Goal: Task Accomplishment & Management: Use online tool/utility

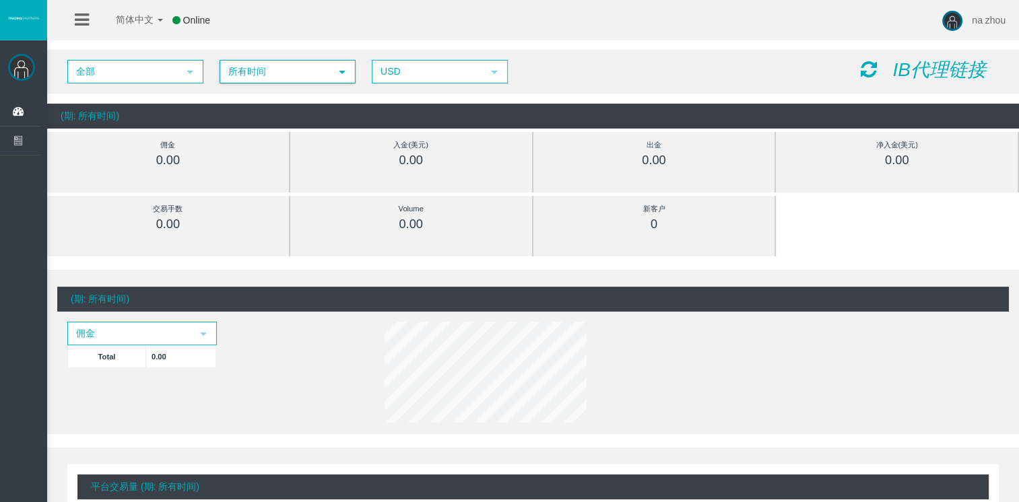
click at [335, 73] on span "select" at bounding box center [342, 71] width 24 height 21
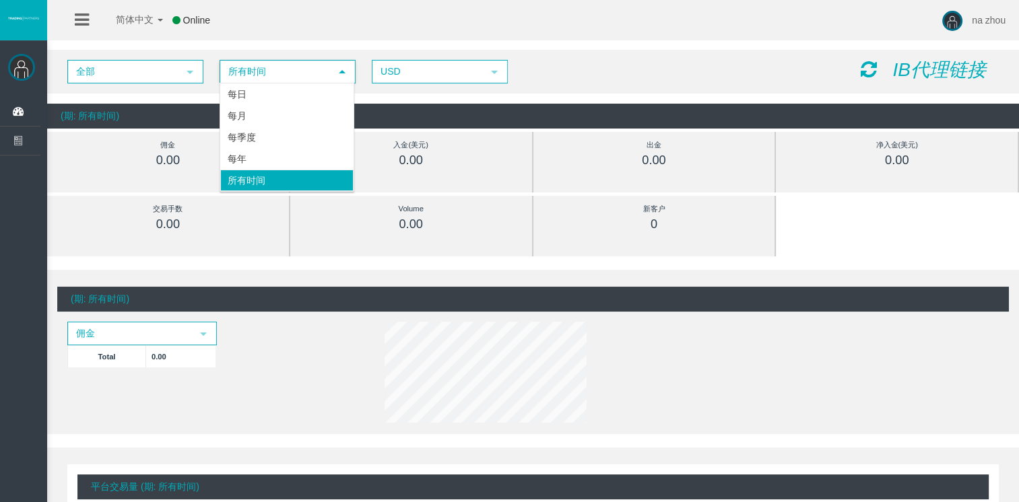
click at [334, 73] on span "select" at bounding box center [342, 72] width 24 height 22
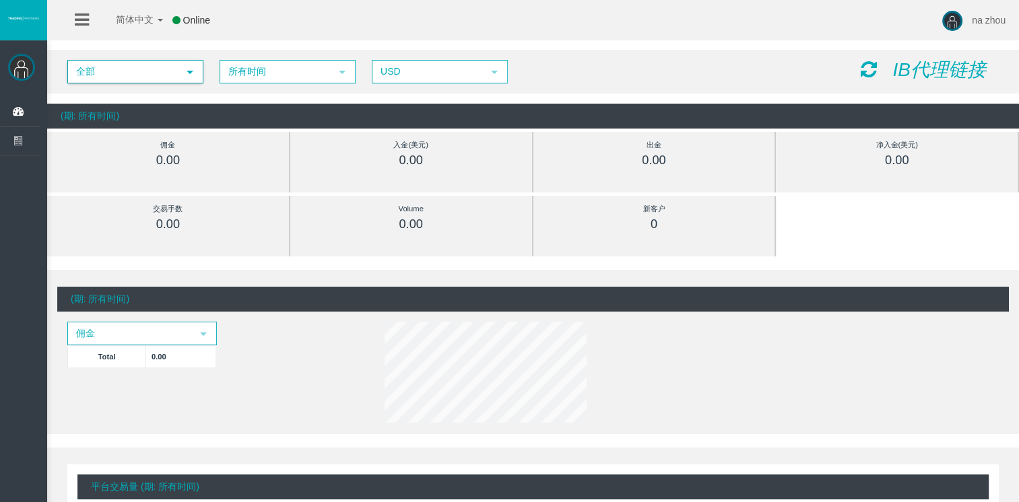
click at [189, 77] on span "select" at bounding box center [190, 71] width 24 height 21
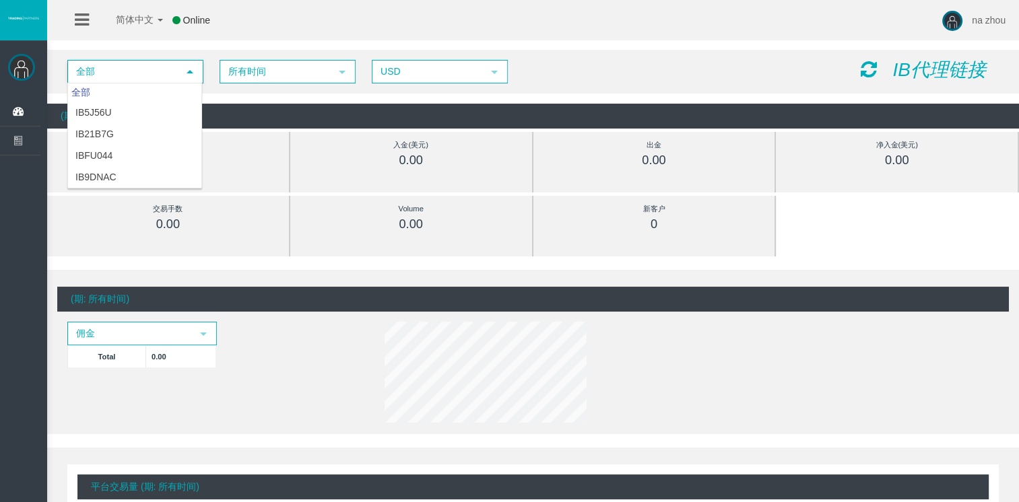
click at [189, 77] on span "select" at bounding box center [190, 72] width 24 height 22
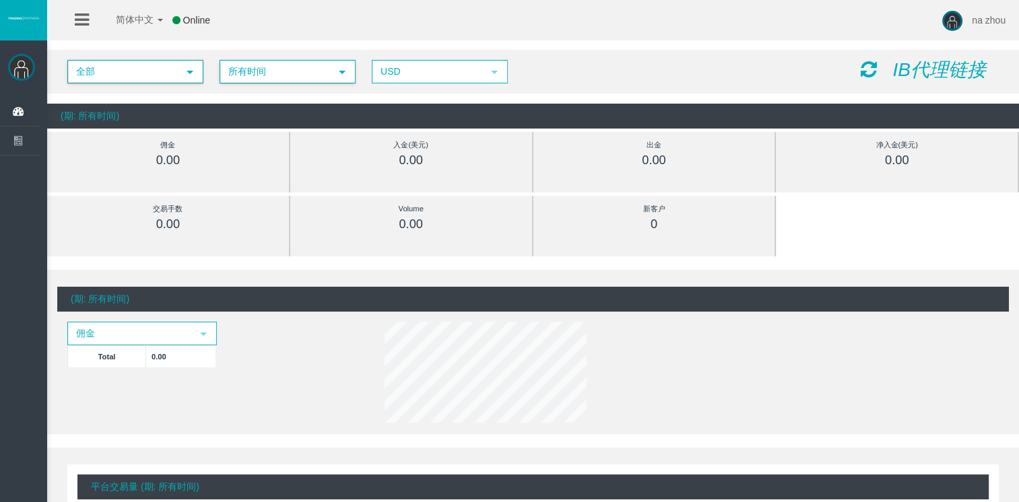
click at [339, 73] on span "select" at bounding box center [342, 72] width 11 height 11
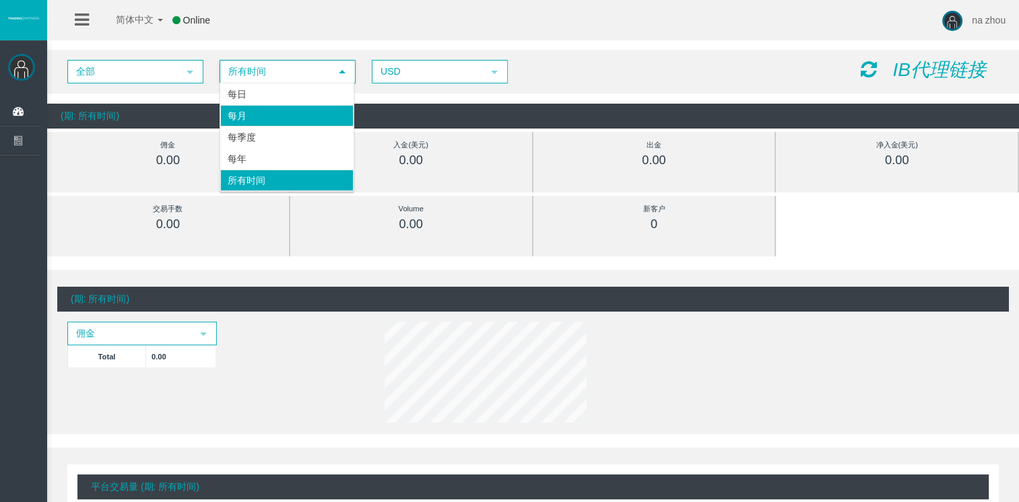
click at [259, 117] on li "每月" at bounding box center [286, 116] width 133 height 22
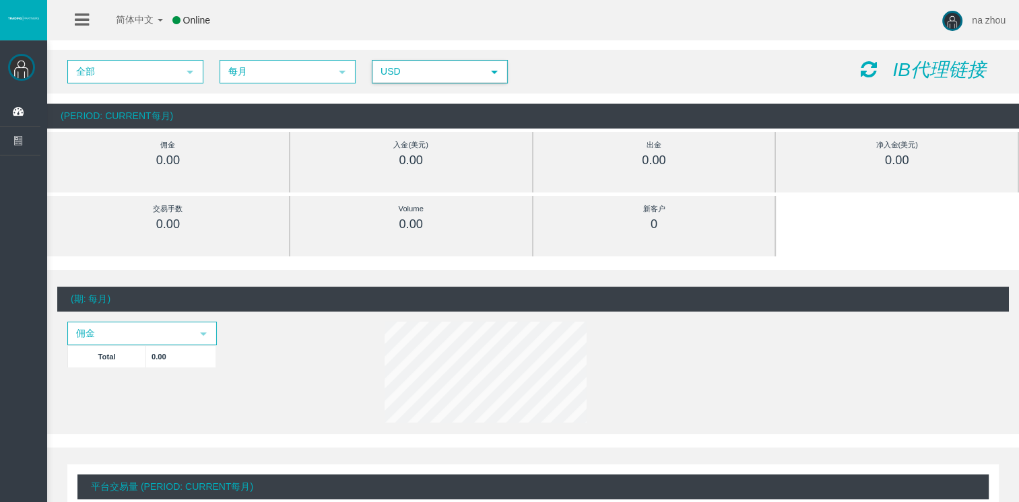
click at [453, 75] on span "USD" at bounding box center [427, 71] width 109 height 21
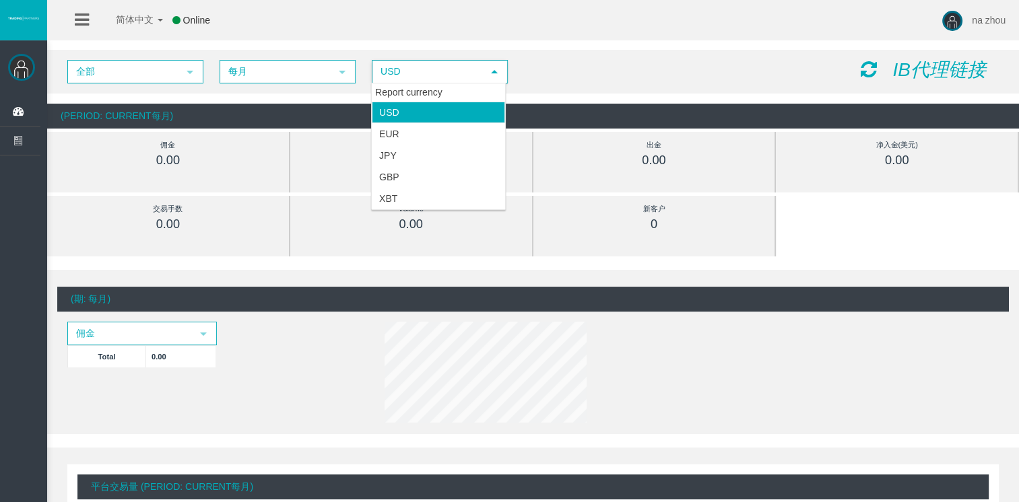
click at [453, 75] on span "USD" at bounding box center [427, 71] width 109 height 21
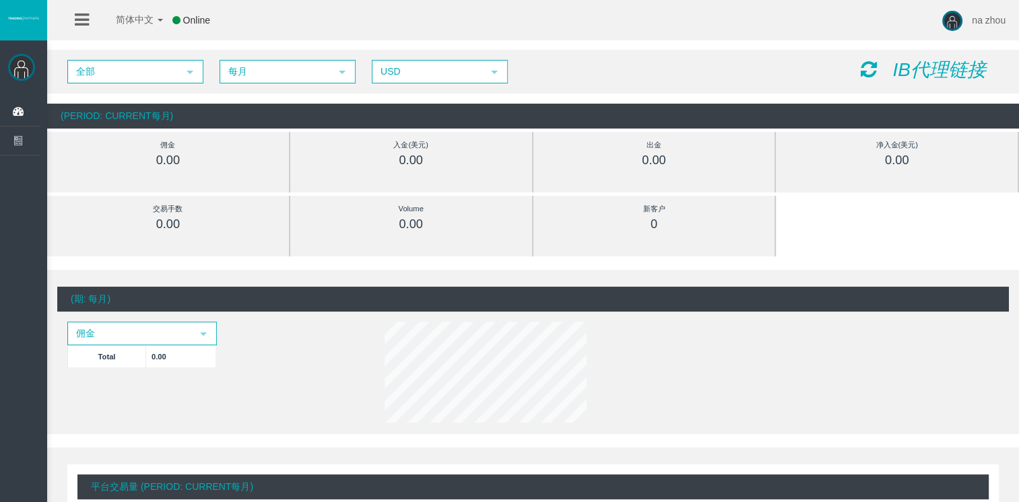
click at [657, 361] on div at bounding box center [572, 375] width 397 height 106
click at [201, 331] on span "select" at bounding box center [203, 334] width 11 height 11
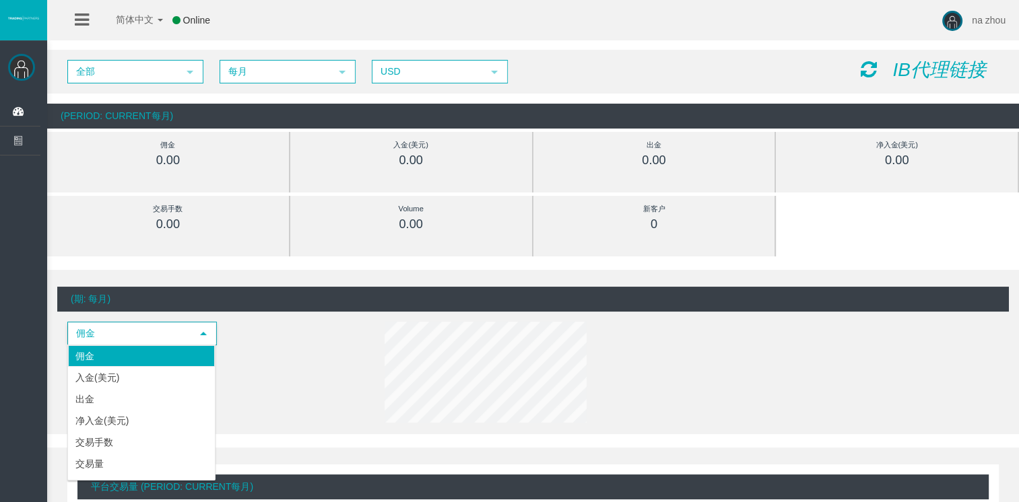
click at [201, 331] on span "select" at bounding box center [203, 334] width 11 height 11
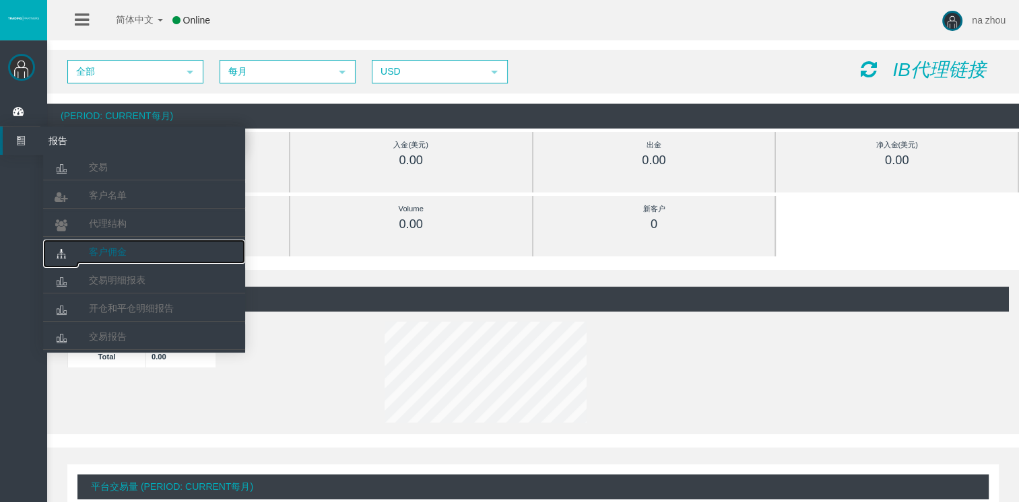
click at [97, 252] on span "客户佣金" at bounding box center [108, 251] width 38 height 11
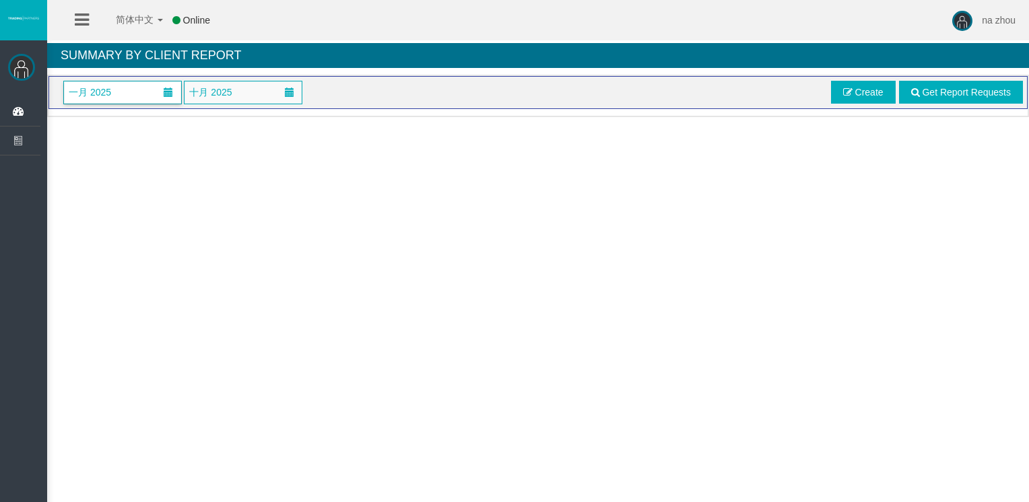
click at [172, 92] on span at bounding box center [168, 92] width 9 height 9
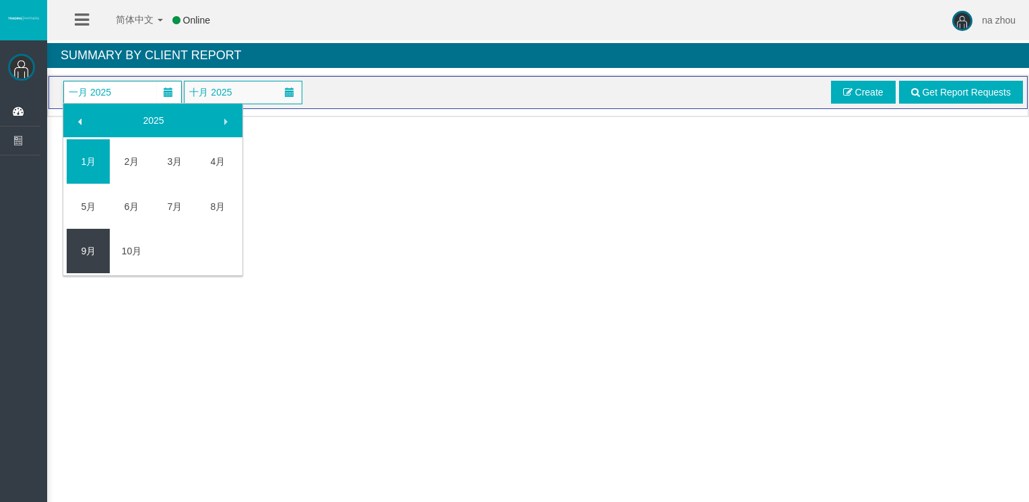
click at [89, 249] on link "9月" at bounding box center [88, 251] width 43 height 24
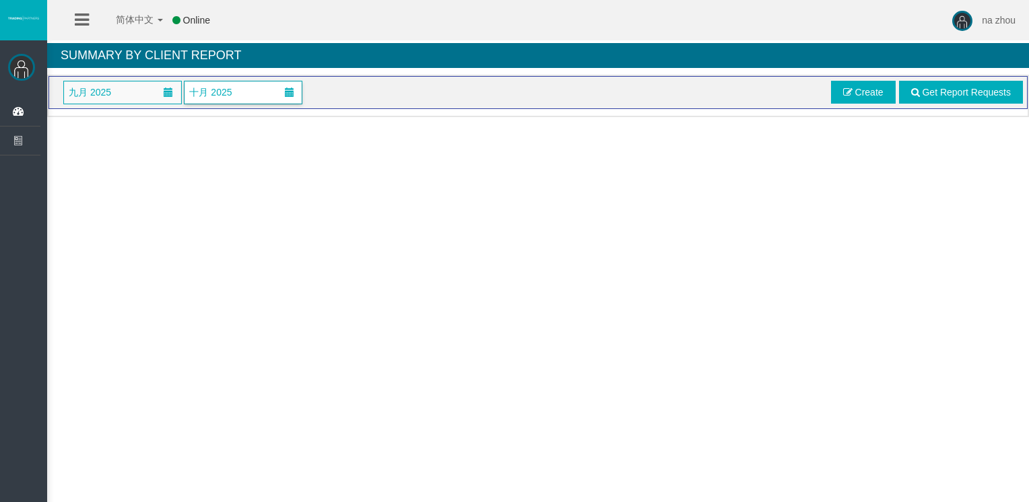
click at [277, 95] on span at bounding box center [289, 92] width 24 height 21
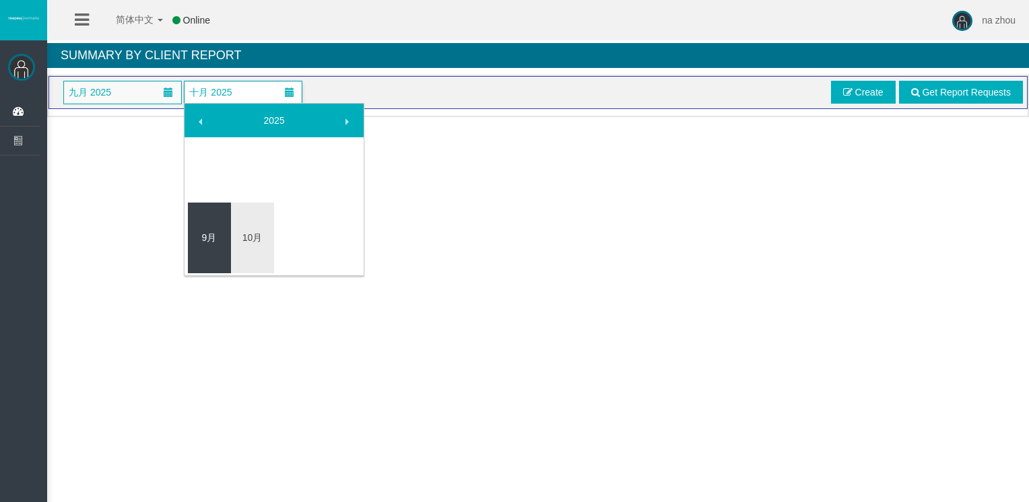
click at [209, 243] on link "9月" at bounding box center [209, 238] width 43 height 24
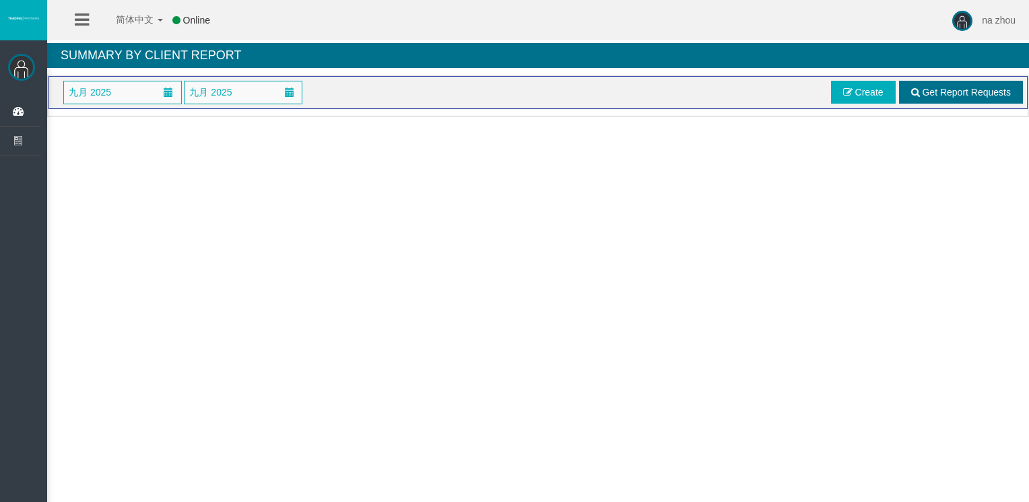
click at [941, 96] on span "Get Report Requests" at bounding box center [966, 92] width 89 height 11
click at [852, 81] on link "Create" at bounding box center [863, 92] width 65 height 23
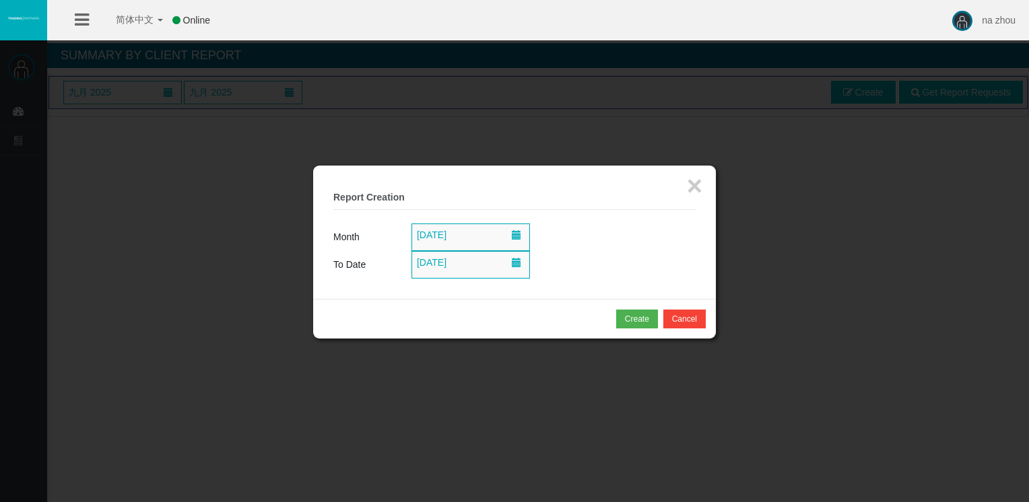
click at [857, 93] on div at bounding box center [514, 251] width 1029 height 502
click at [640, 316] on div "Create" at bounding box center [637, 319] width 24 height 12
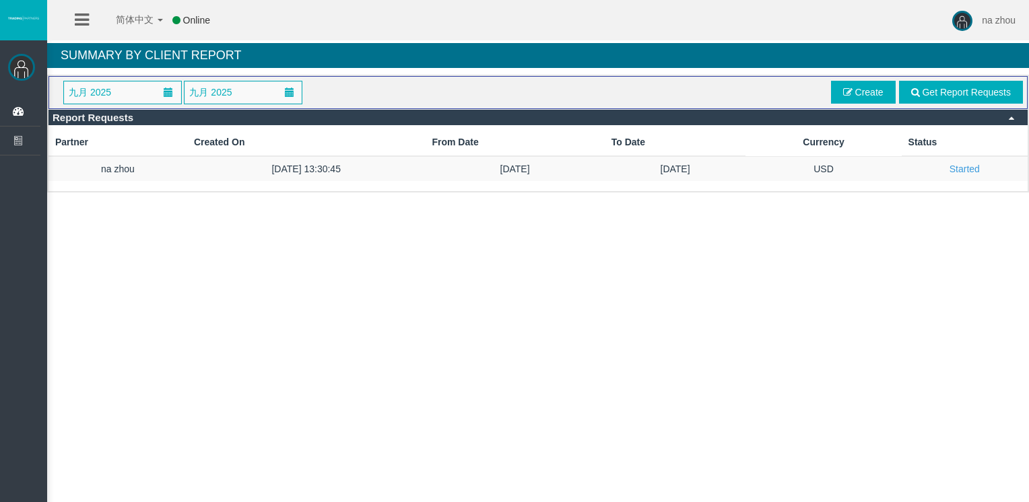
click at [471, 261] on div "简体中文 简体中文 English Global 日本語 한국어 Online na zhou Help Log Out na zhou 概述 报告 交易 客…" at bounding box center [514, 251] width 1029 height 502
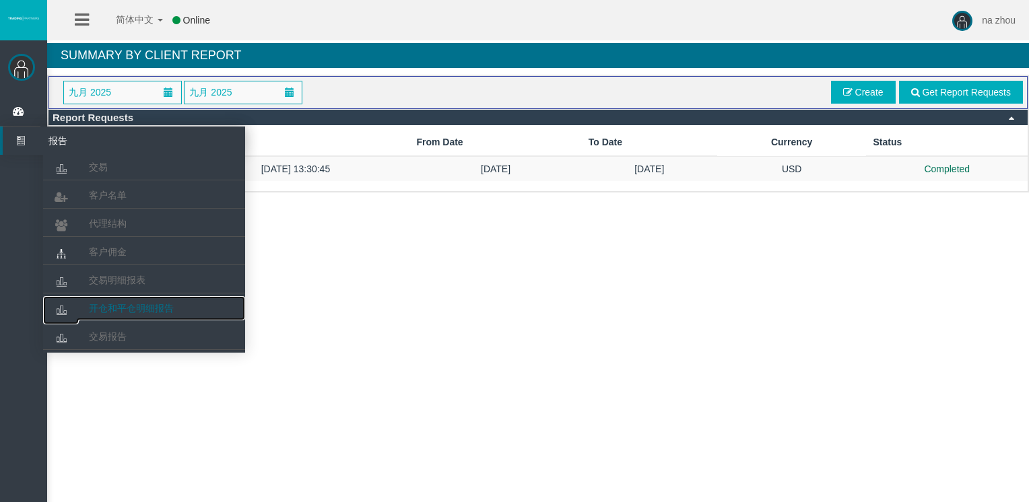
click at [140, 306] on span "开仓和平仓明细报告" at bounding box center [131, 308] width 85 height 11
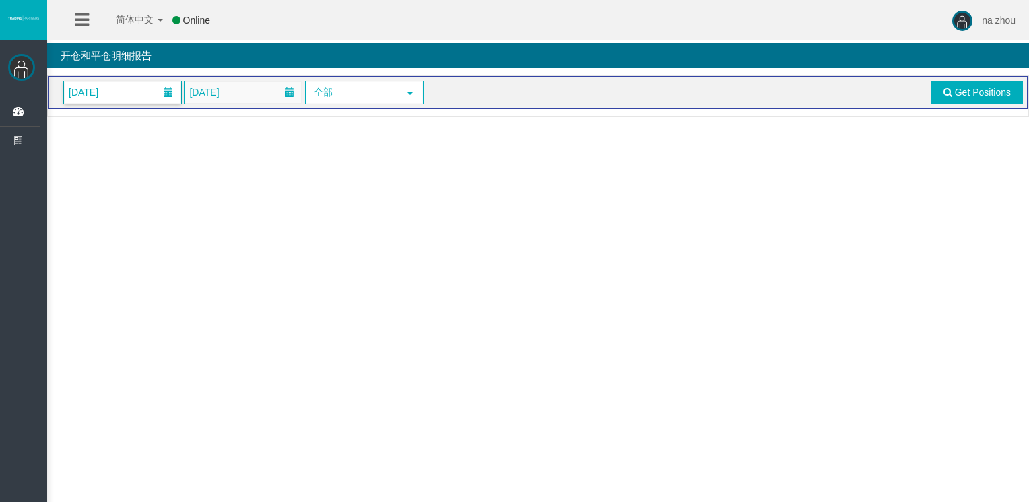
click at [139, 93] on span "[DATE]" at bounding box center [122, 92] width 117 height 22
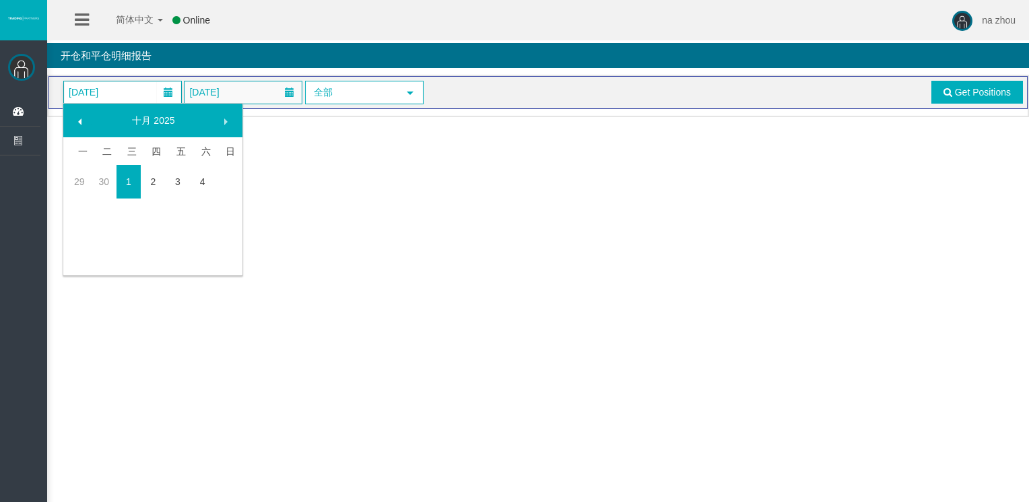
click at [82, 119] on span at bounding box center [80, 121] width 11 height 11
click at [83, 203] on link "1" at bounding box center [79, 201] width 25 height 24
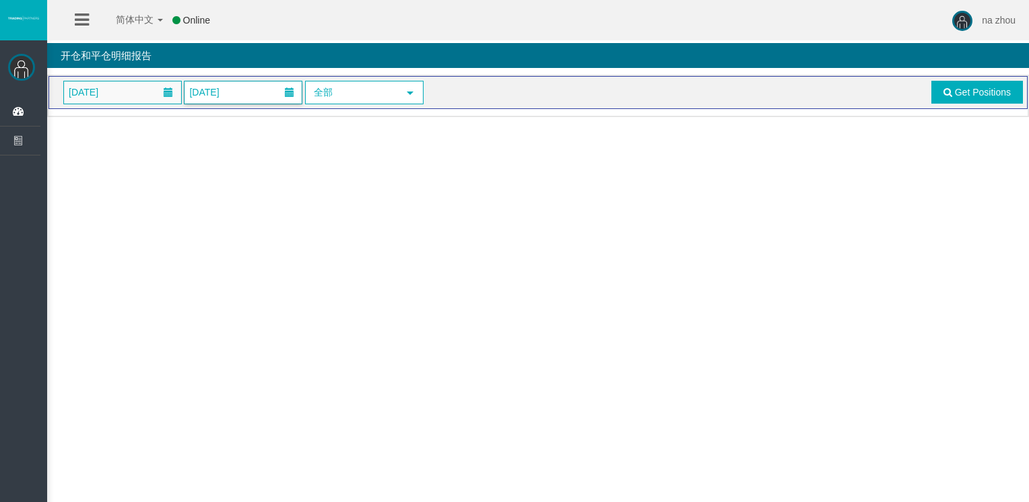
click at [221, 96] on span "[DATE]" at bounding box center [204, 92] width 38 height 19
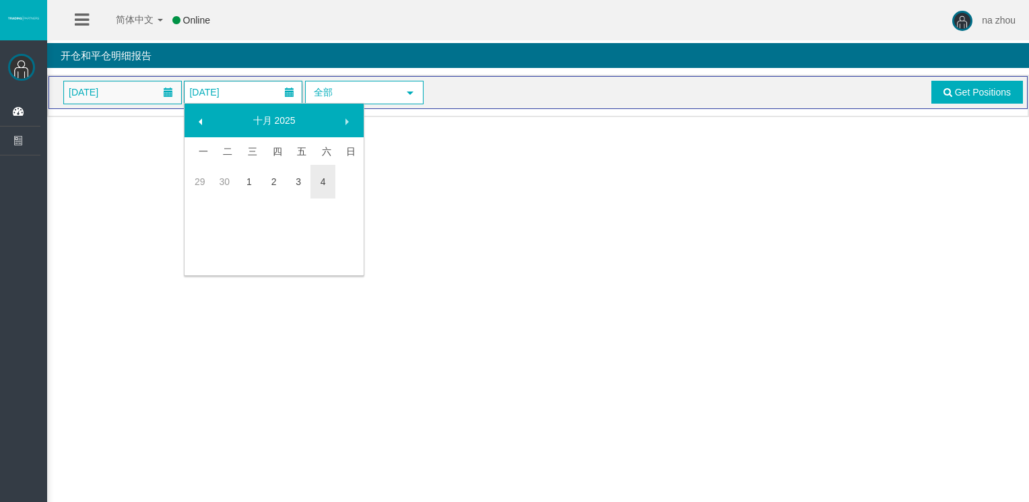
click at [285, 91] on span at bounding box center [289, 92] width 9 height 9
click at [222, 184] on link "30" at bounding box center [224, 182] width 25 height 24
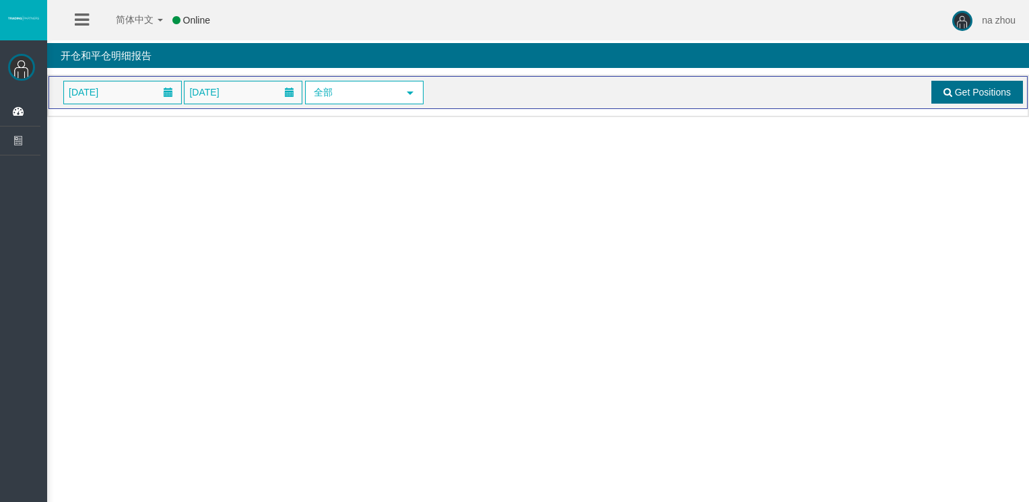
click at [971, 94] on span "Get Positions" at bounding box center [983, 92] width 56 height 11
